Goal: Transaction & Acquisition: Subscribe to service/newsletter

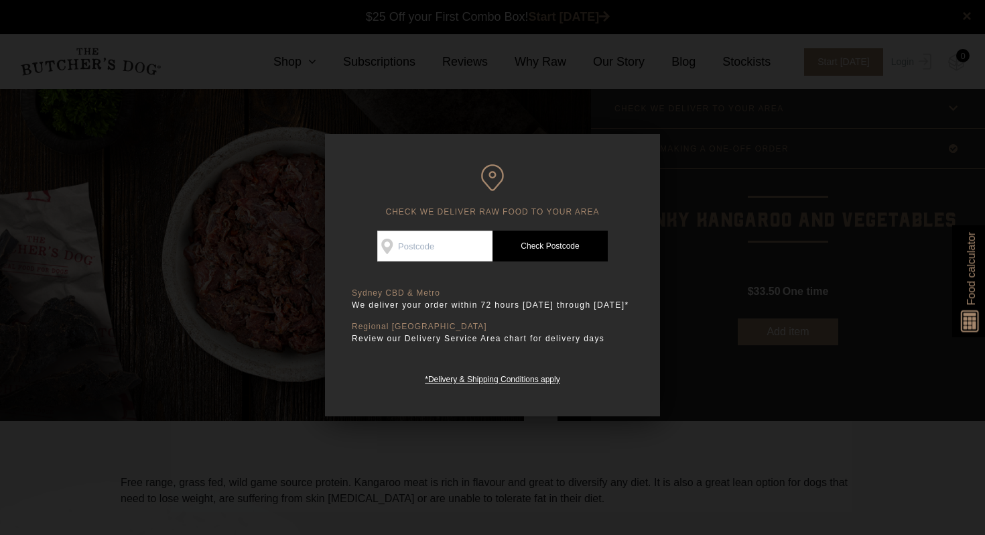
scroll to position [1, 0]
click at [418, 241] on input "Check Availability At" at bounding box center [434, 246] width 115 height 31
type input "2226"
click at [551, 243] on link "Check Postcode" at bounding box center [550, 246] width 115 height 31
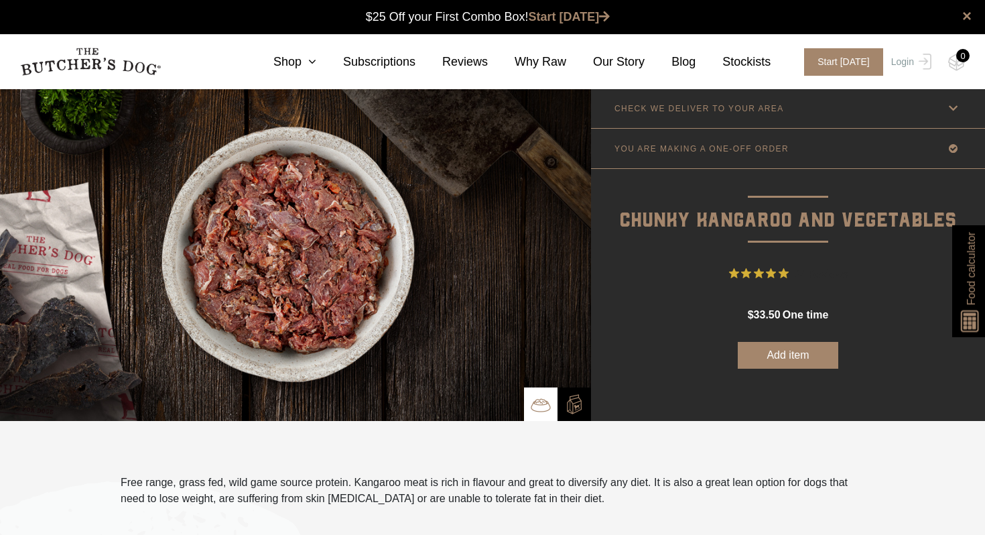
click at [787, 348] on button "Add item" at bounding box center [788, 355] width 101 height 27
click at [956, 60] on img at bounding box center [956, 62] width 17 height 17
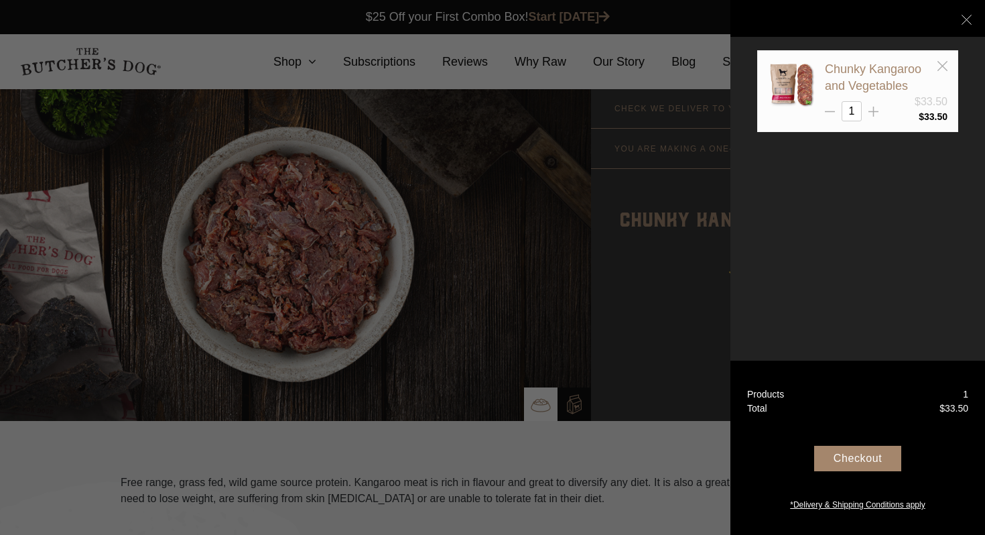
click at [865, 76] on div "Chunky Kangaroo and Vegetables" at bounding box center [886, 78] width 123 height 34
click at [801, 89] on img at bounding box center [791, 84] width 47 height 47
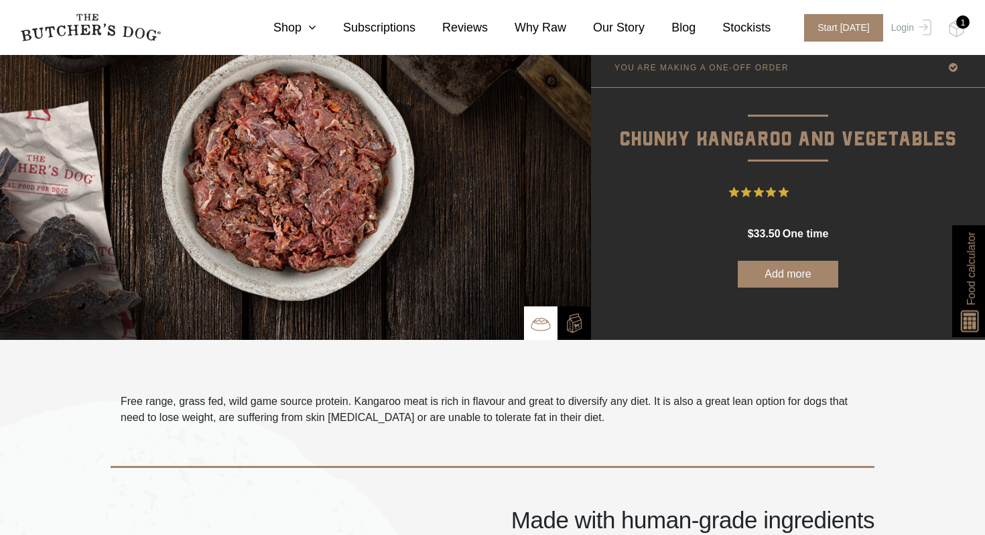
scroll to position [95, 0]
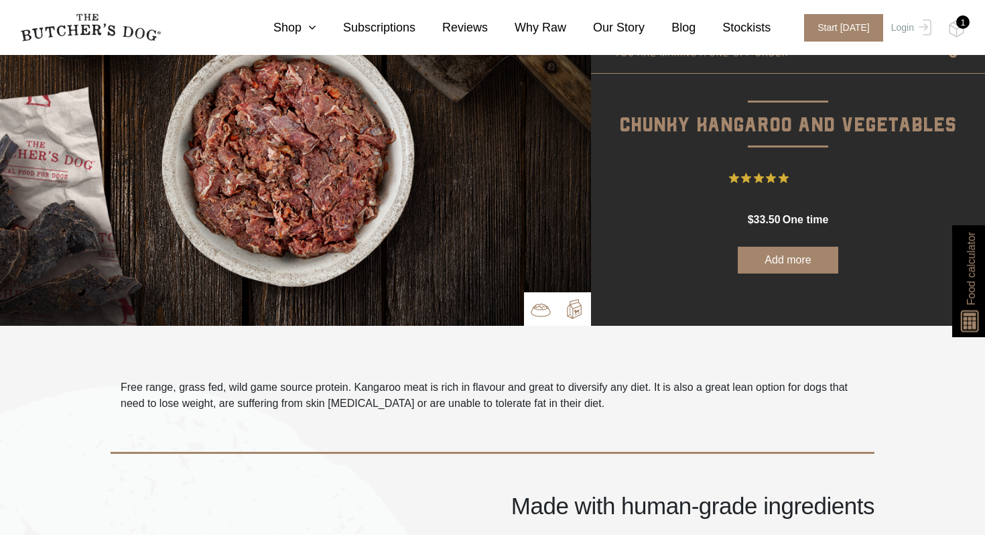
click at [569, 309] on img at bounding box center [574, 309] width 20 height 20
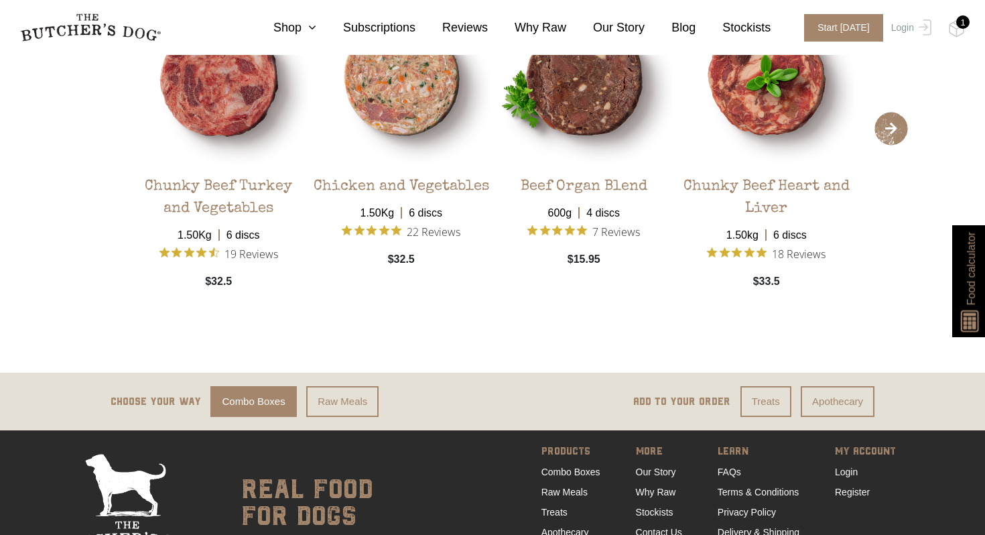
scroll to position [2738, 0]
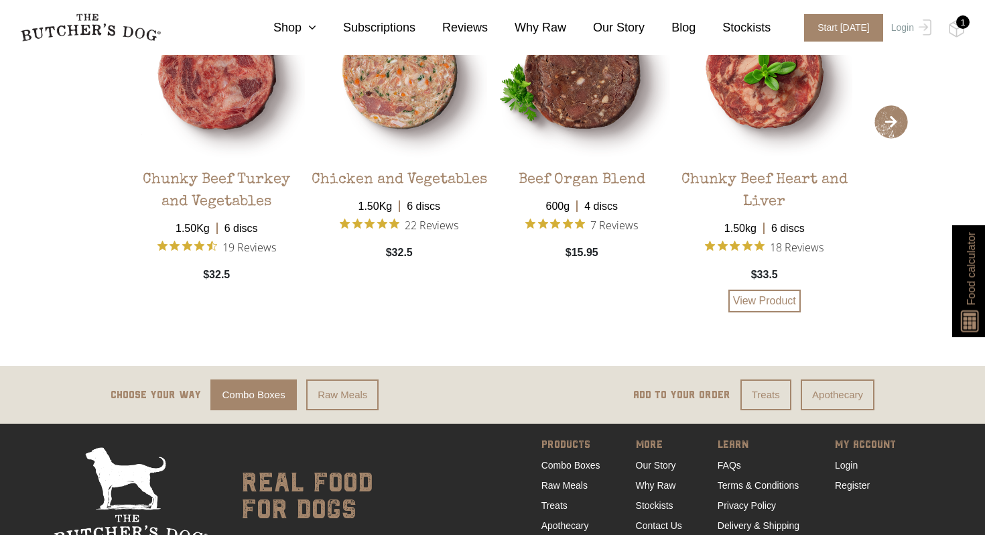
click at [790, 269] on div "Chunky Beef Heart and Liver 1.50kg 6 discs 18 Reviews $33.5 View Product" at bounding box center [765, 147] width 176 height 329
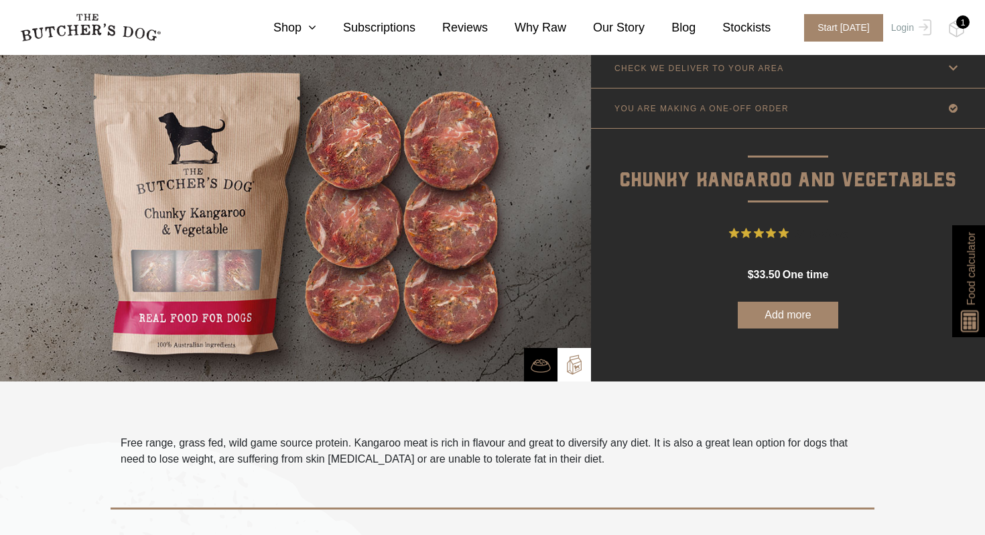
scroll to position [0, 0]
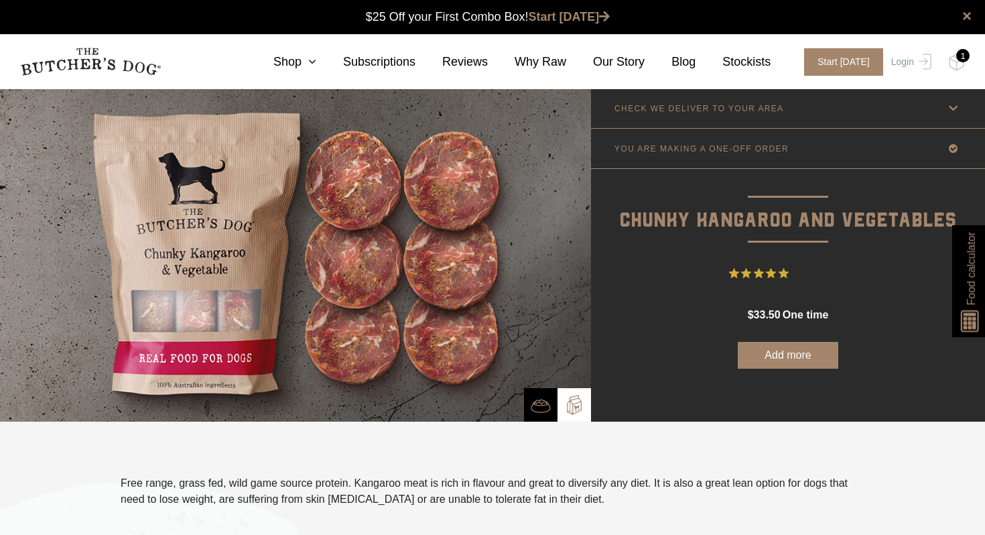
click at [953, 148] on icon at bounding box center [953, 148] width 17 height 17
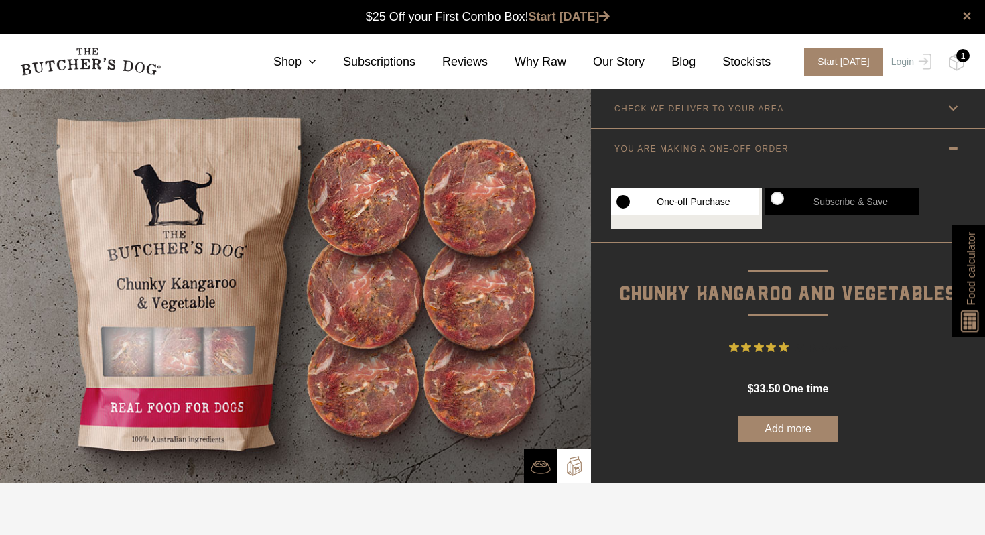
click at [826, 204] on label "Subscribe & Save" at bounding box center [842, 201] width 154 height 27
radio input "true"
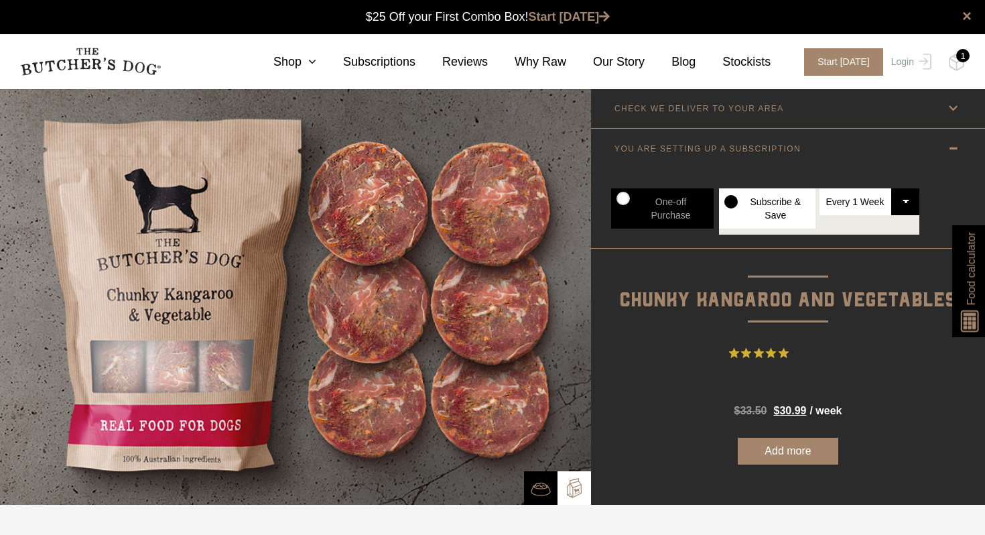
click at [903, 202] on select "Every 1 Week Every 2 Weeks Every 3 Weeks Every 4 Weeks Every 5 Weeks Every 6 We…" at bounding box center [870, 201] width 101 height 27
select select "2_week"
click at [820, 188] on select "Every 1 Week Every 2 Weeks Every 3 Weeks Every 4 Weeks Every 5 Weeks Every 6 We…" at bounding box center [870, 201] width 101 height 27
radio input "true"
click at [906, 202] on select "Every 1 Week Every 2 Weeks Every 3 Weeks Every 4 Weeks Every 5 Weeks Every 6 We…" at bounding box center [870, 201] width 101 height 27
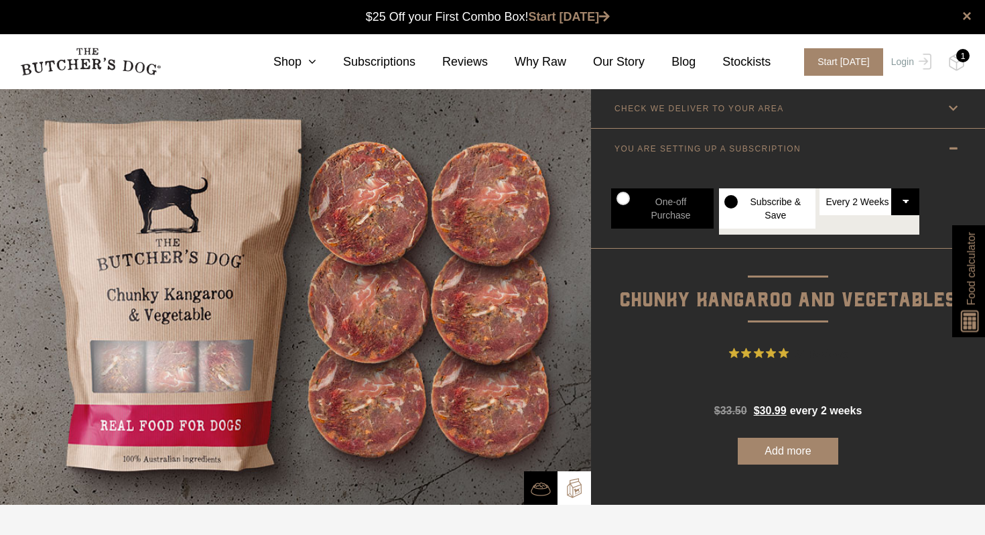
select select "3_week"
click at [820, 188] on select "Every 1 Week Every 2 Weeks Every 3 Weeks Every 4 Weeks Every 5 Weeks Every 6 We…" at bounding box center [870, 201] width 101 height 27
radio input "true"
click at [903, 203] on select "Every 1 Week Every 2 Weeks Every 3 Weeks Every 4 Weeks Every 5 Weeks Every 6 We…" at bounding box center [870, 201] width 101 height 27
click at [314, 62] on icon at bounding box center [309, 62] width 15 height 12
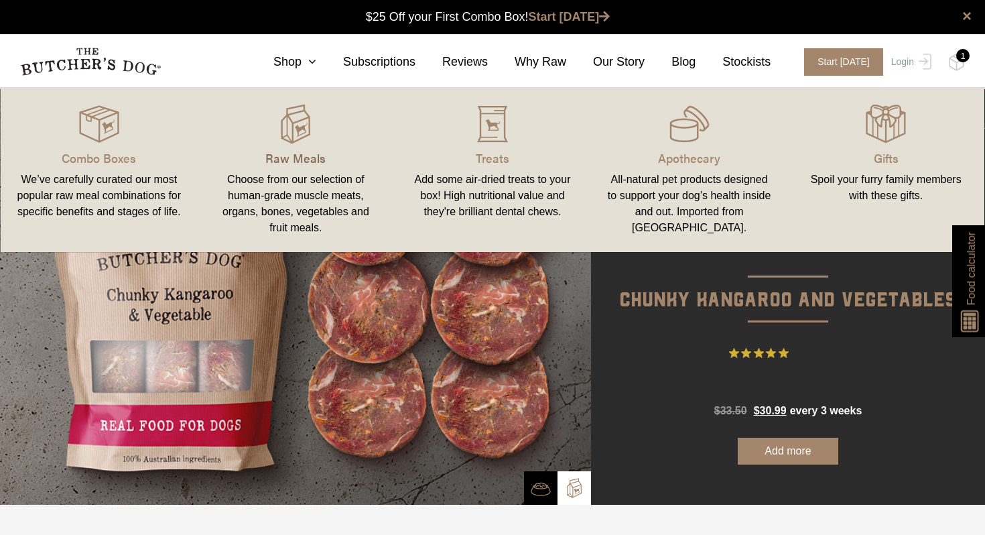
click at [300, 153] on p "Raw Meals" at bounding box center [296, 158] width 165 height 18
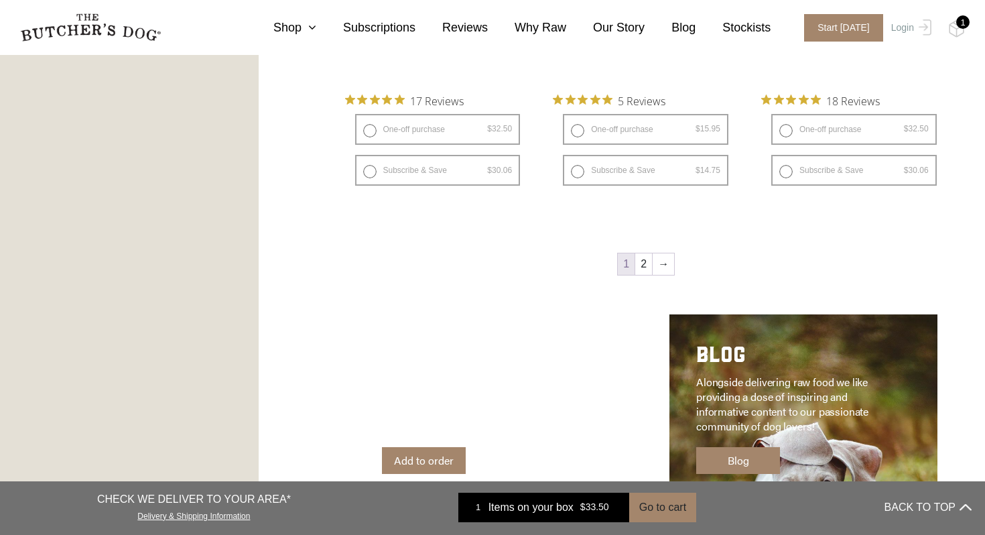
scroll to position [1895, 0]
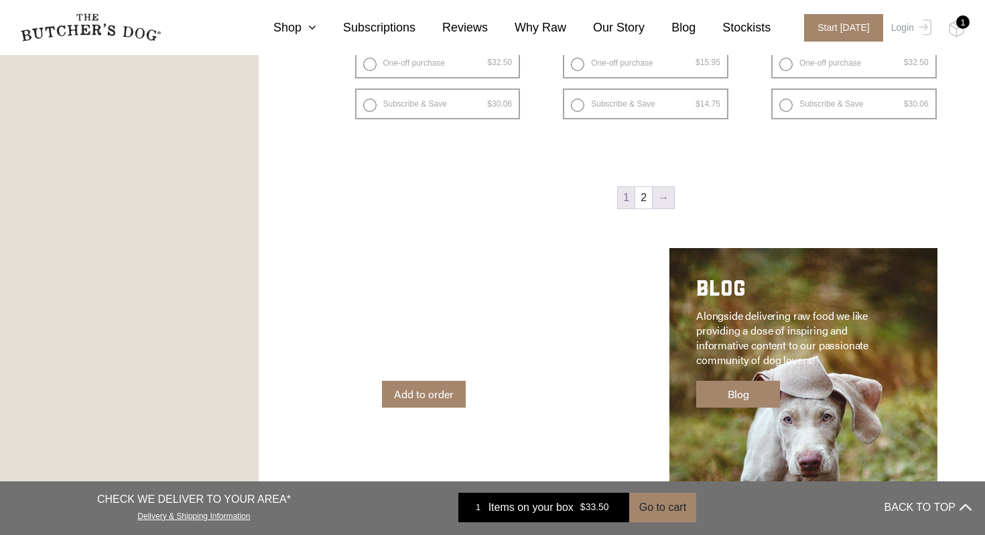
click at [665, 197] on link "→" at bounding box center [663, 197] width 21 height 21
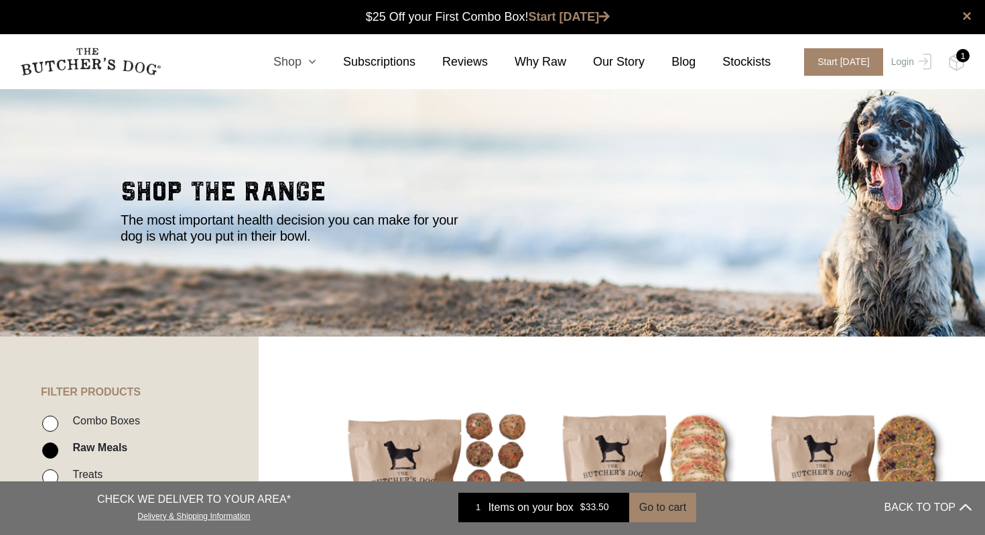
click at [299, 60] on link "Shop" at bounding box center [282, 62] width 70 height 18
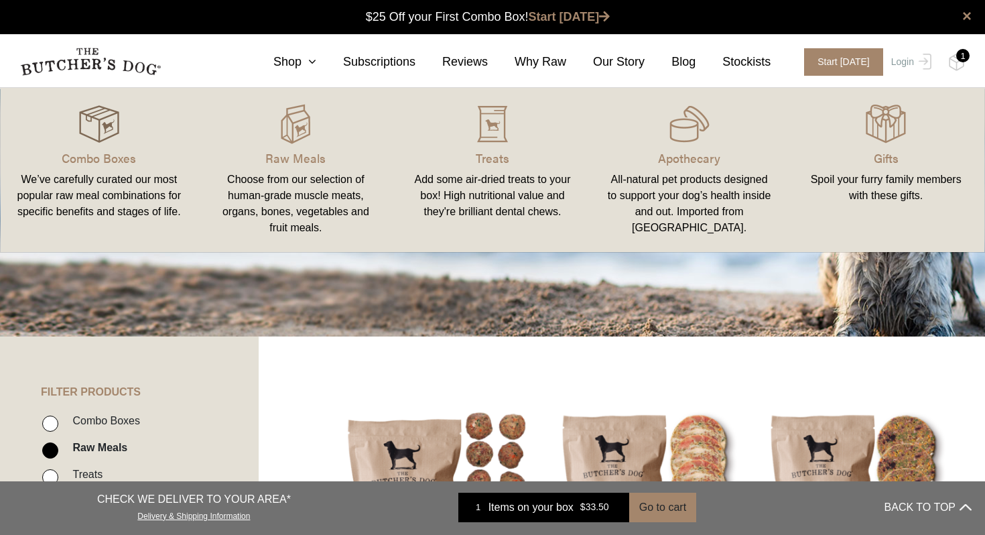
click at [93, 130] on img at bounding box center [99, 124] width 40 height 40
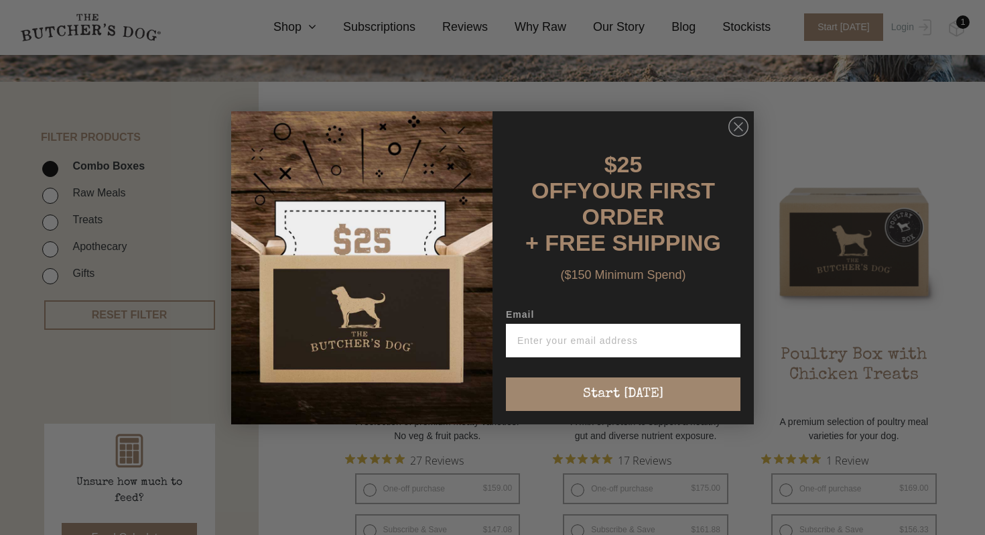
scroll to position [263, 0]
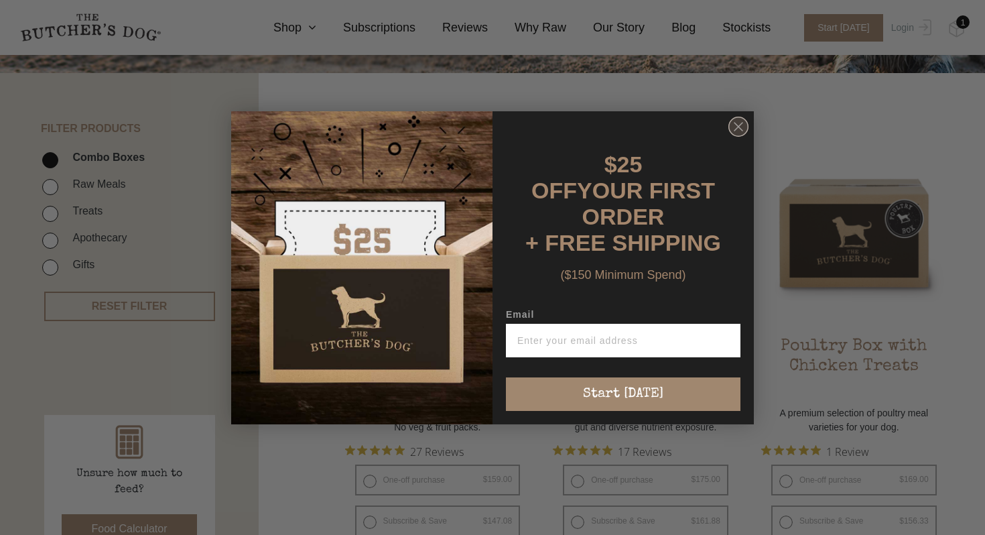
click at [738, 136] on circle "Close dialog" at bounding box center [738, 126] width 19 height 19
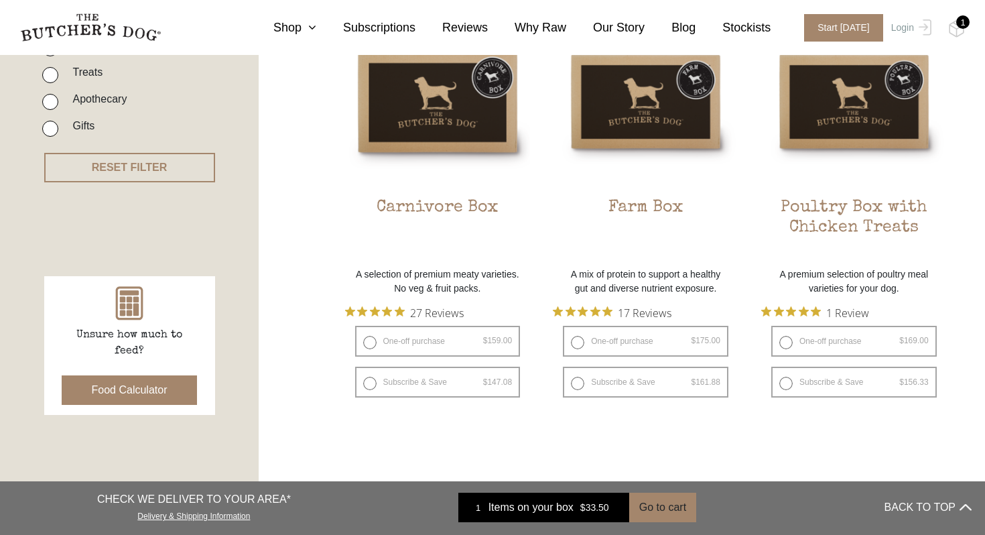
scroll to position [405, 0]
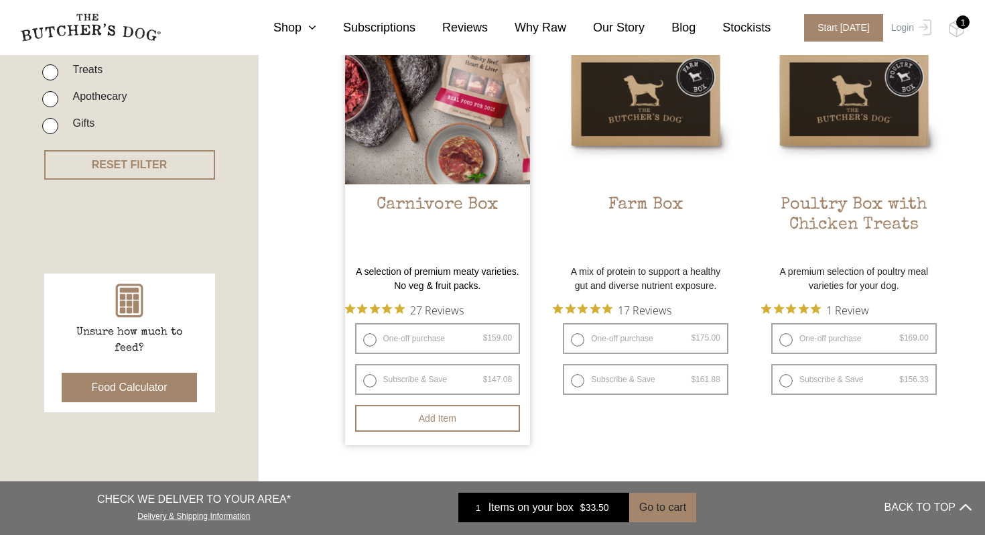
click at [462, 211] on h2 "Carnivore Box" at bounding box center [438, 226] width 186 height 63
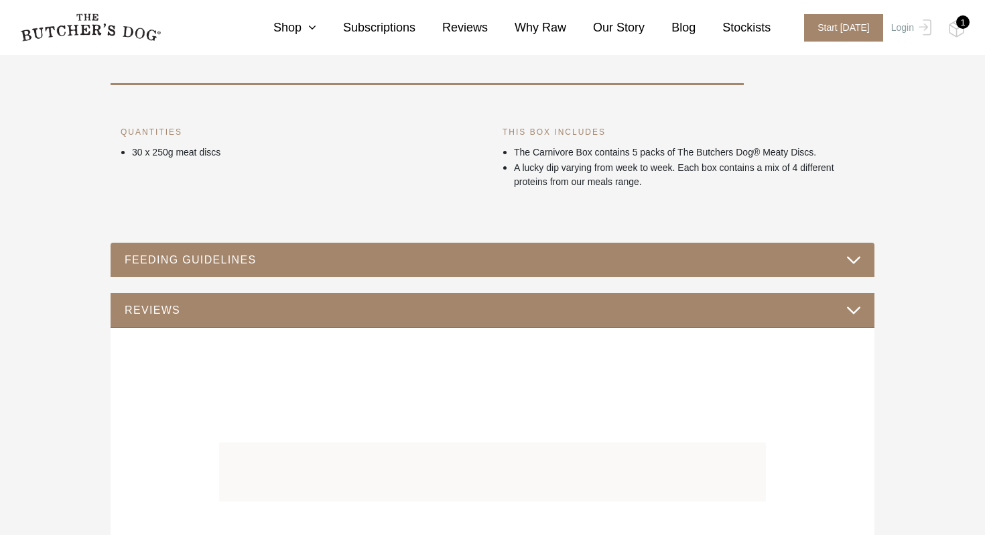
scroll to position [539, 0]
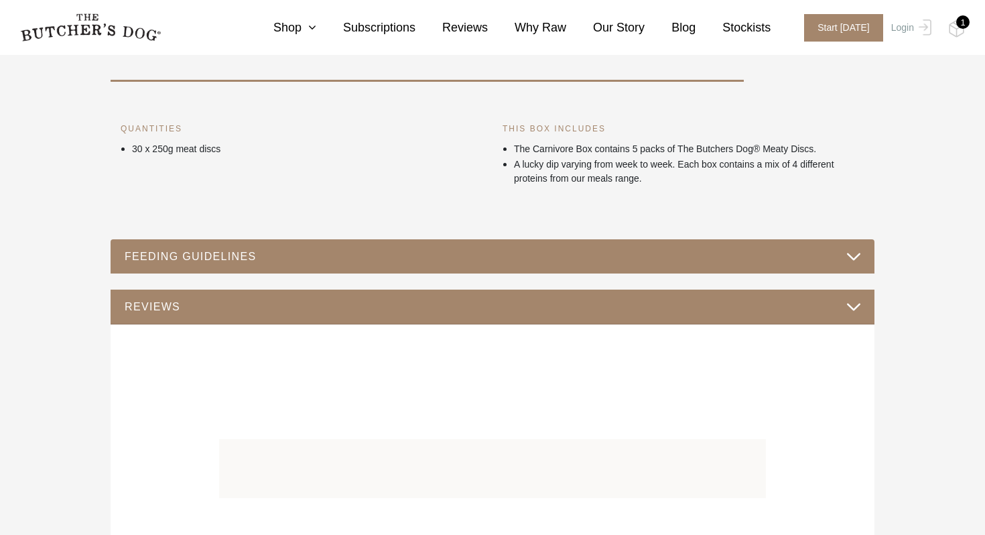
click at [854, 240] on div "FEEDING GUIDELINES" at bounding box center [493, 256] width 764 height 35
click at [846, 257] on button "FEEDING GUIDELINES" at bounding box center [492, 256] width 737 height 18
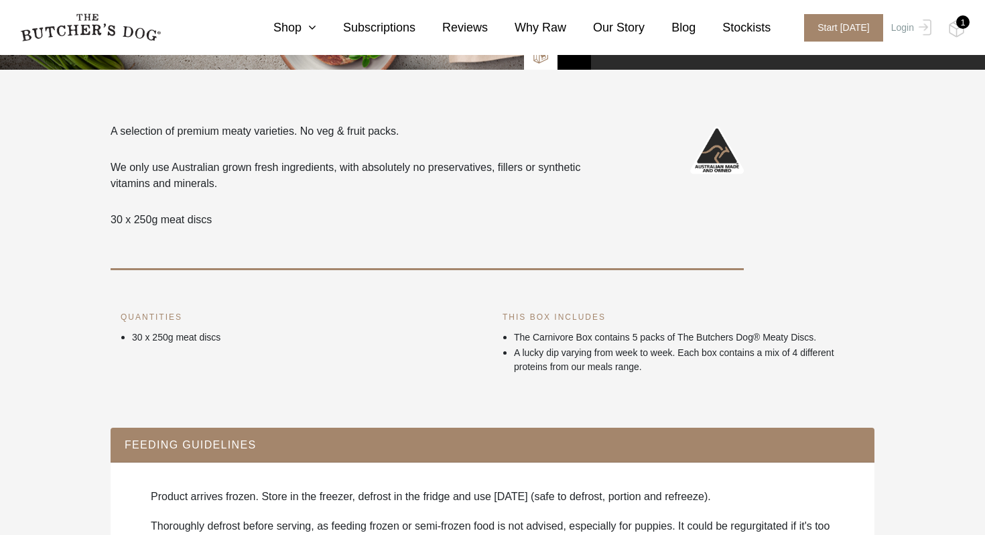
scroll to position [0, 0]
